Goal: Information Seeking & Learning: Learn about a topic

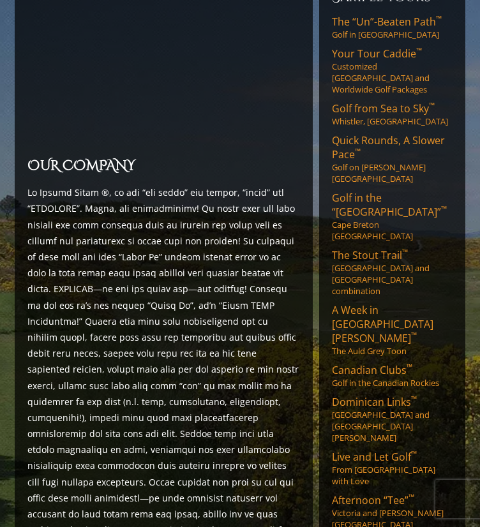
scroll to position [209, 0]
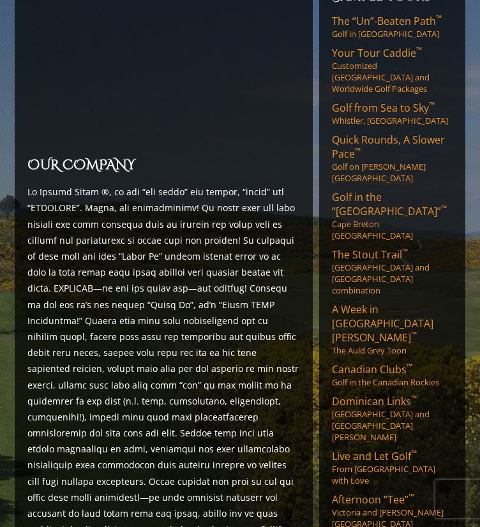
click at [167, 184] on p at bounding box center [163, 377] width 273 height 386
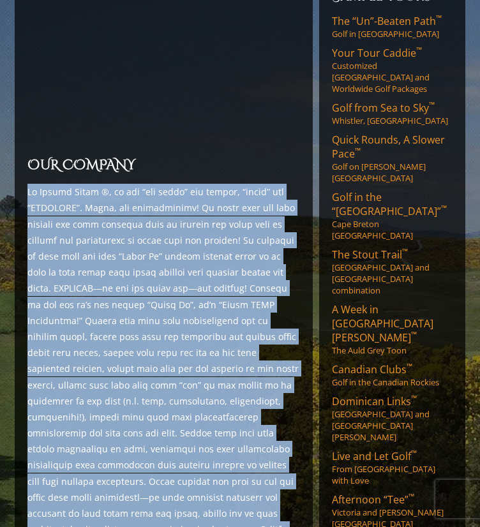
click at [167, 184] on p at bounding box center [163, 377] width 273 height 386
click at [162, 186] on p at bounding box center [163, 377] width 273 height 386
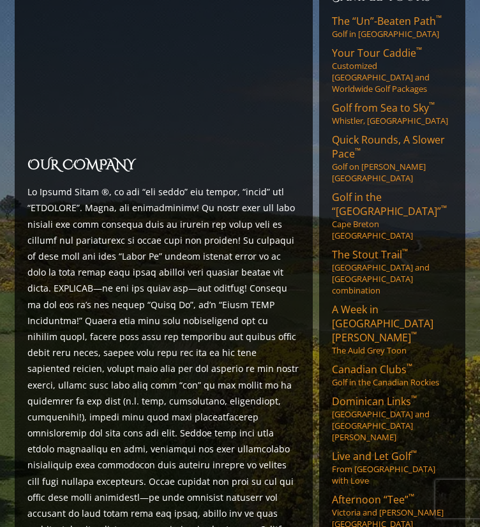
click at [63, 191] on p at bounding box center [163, 377] width 273 height 386
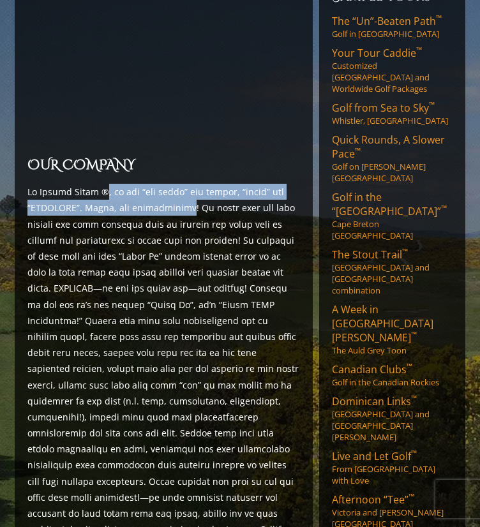
drag, startPoint x: 102, startPoint y: 159, endPoint x: 174, endPoint y: 170, distance: 73.1
click at [174, 184] on p at bounding box center [163, 377] width 273 height 386
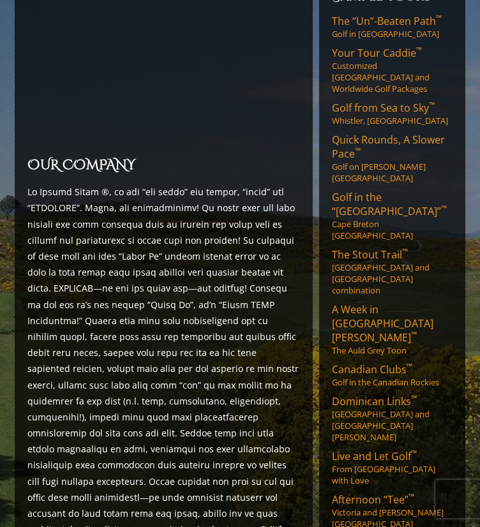
click at [200, 192] on p at bounding box center [163, 377] width 273 height 386
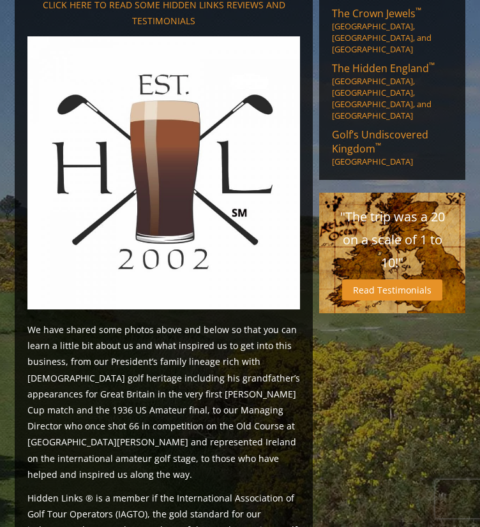
scroll to position [1121, 0]
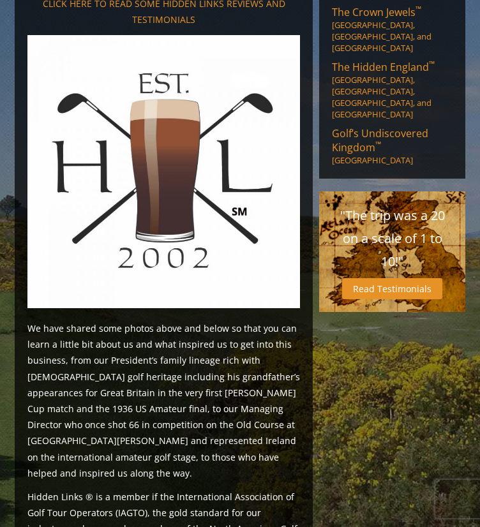
click at [145, 321] on p "We have shared some photos above and below so that you can learn a little bit a…" at bounding box center [163, 401] width 273 height 161
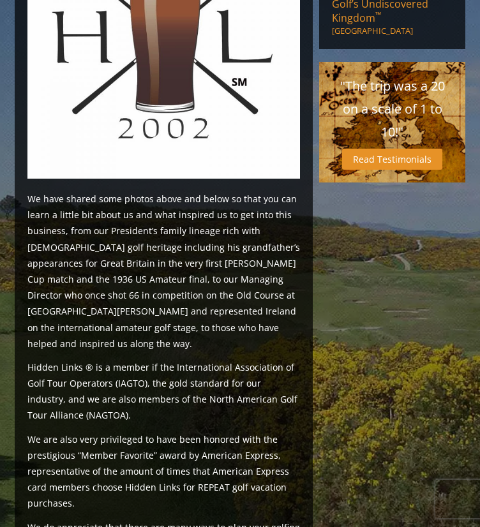
scroll to position [1253, 0]
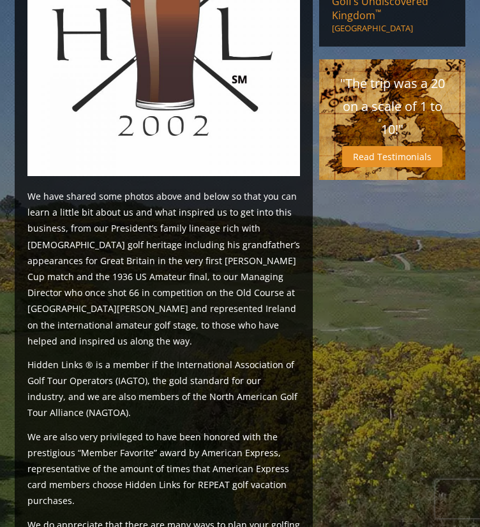
click at [134, 357] on p "Hidden Links ® is a member if the International Association of Golf Tour Operat…" at bounding box center [163, 389] width 273 height 64
click at [229, 357] on p "Hidden Links ® is a member if the International Association of Golf Tour Operat…" at bounding box center [163, 389] width 273 height 64
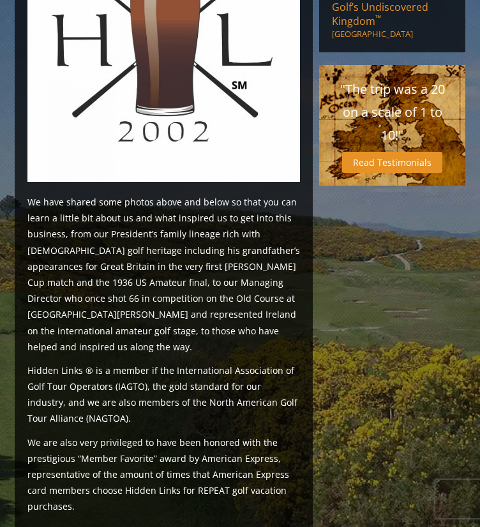
scroll to position [1250, 0]
